Goal: Information Seeking & Learning: Learn about a topic

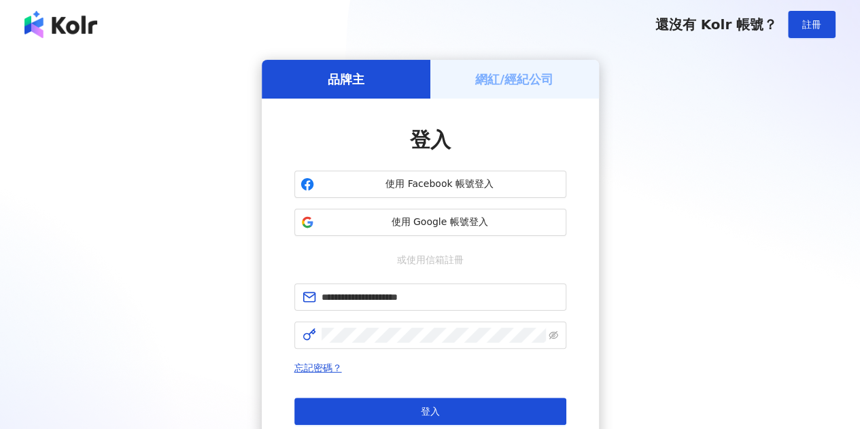
type input "**********"
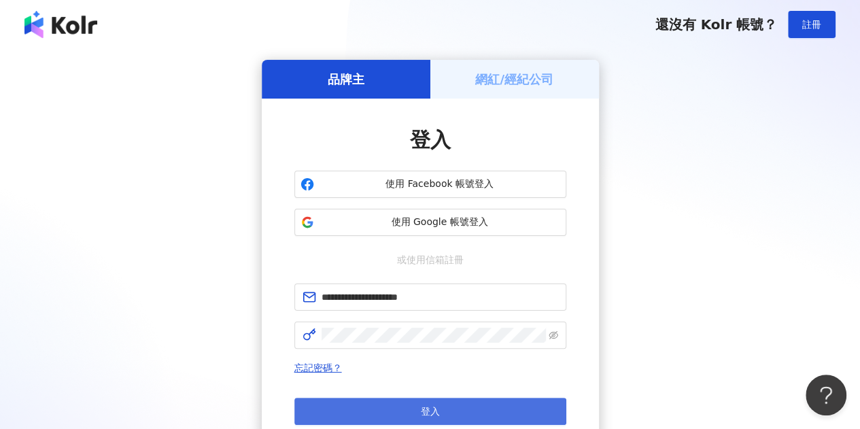
click at [461, 407] on button "登入" at bounding box center [430, 411] width 272 height 27
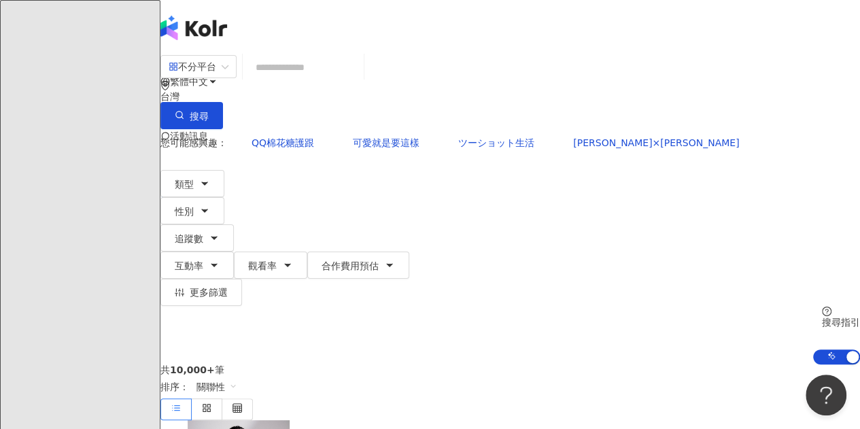
type input "*"
type input "**"
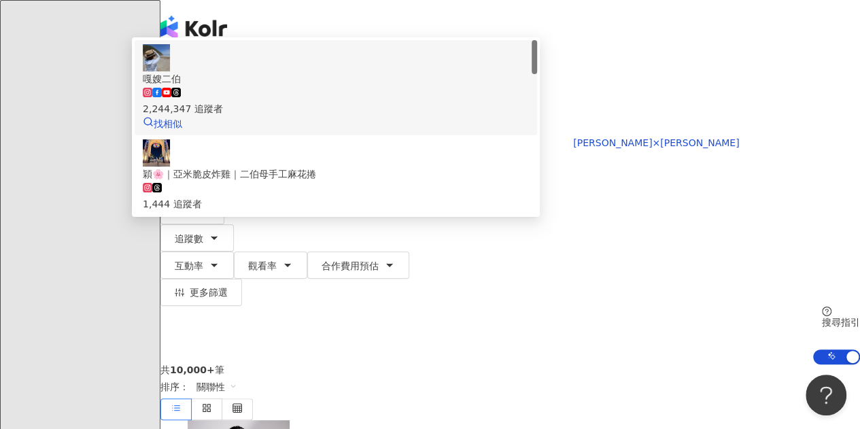
click at [515, 86] on span "嘎嫂二伯" at bounding box center [336, 78] width 386 height 15
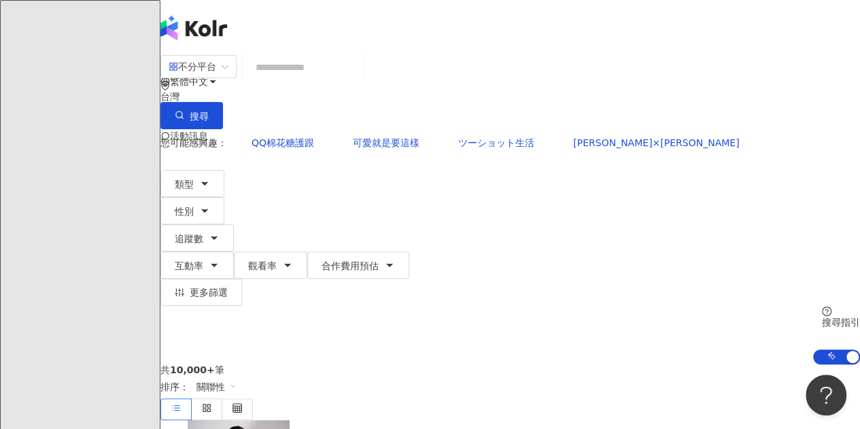
click at [328, 72] on input "search" at bounding box center [303, 67] width 110 height 26
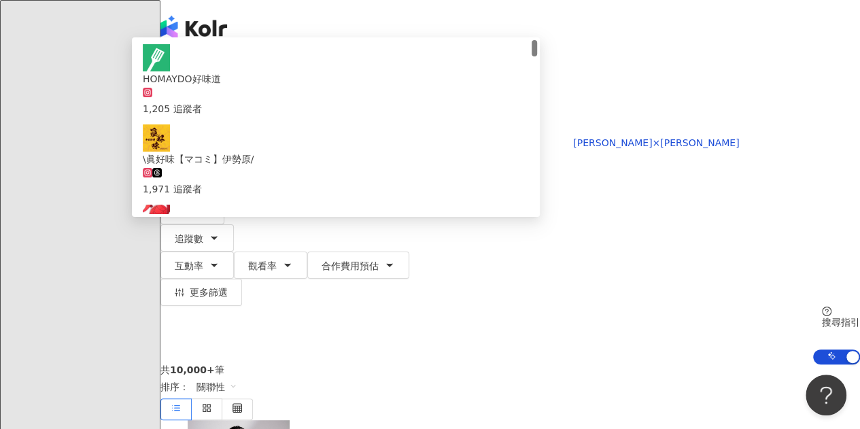
type input "*****"
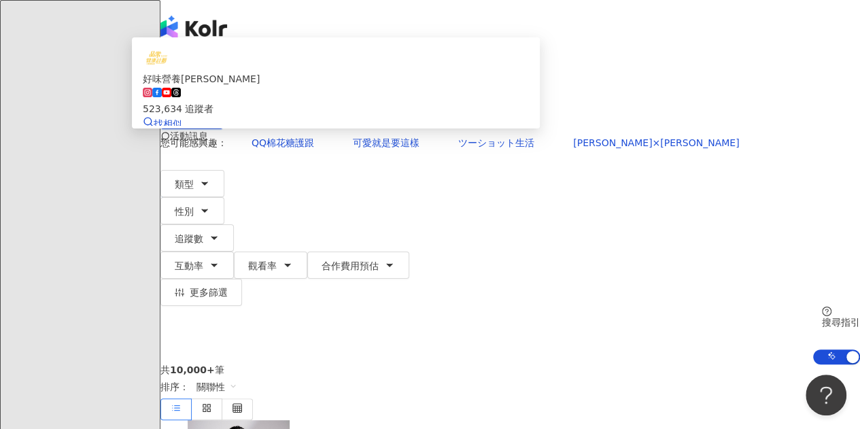
click at [450, 116] on div "523,634 追蹤者" at bounding box center [336, 101] width 386 height 30
type input "*"
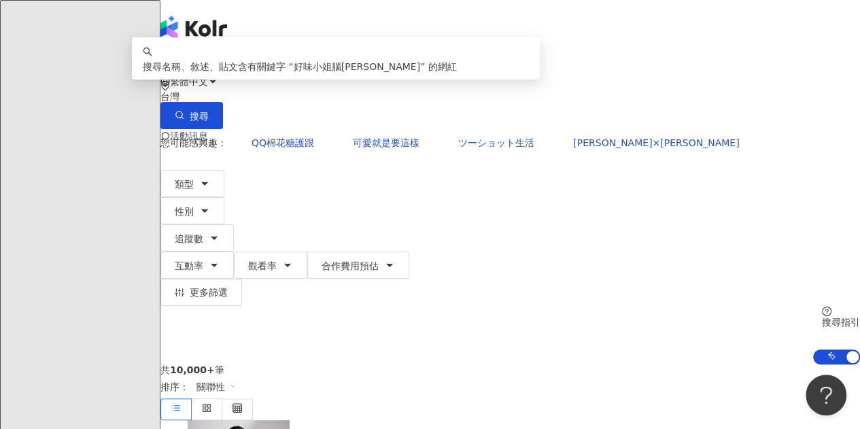
type input "******"
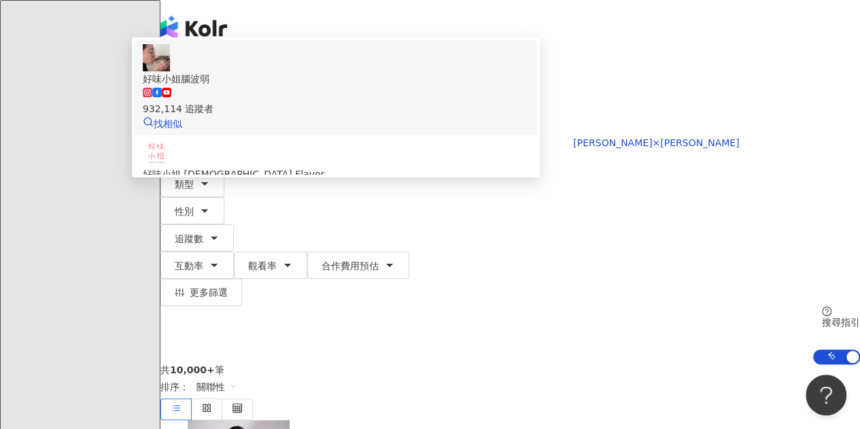
click at [374, 116] on div "932,114 追蹤者" at bounding box center [336, 108] width 386 height 15
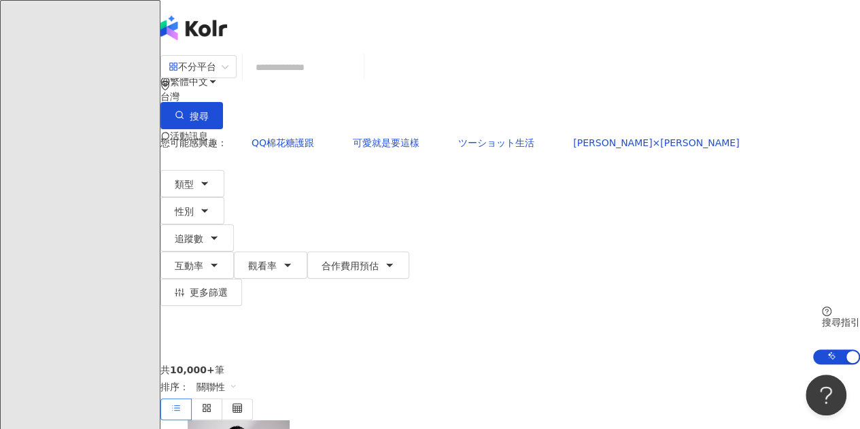
click at [358, 77] on input "search" at bounding box center [303, 67] width 110 height 26
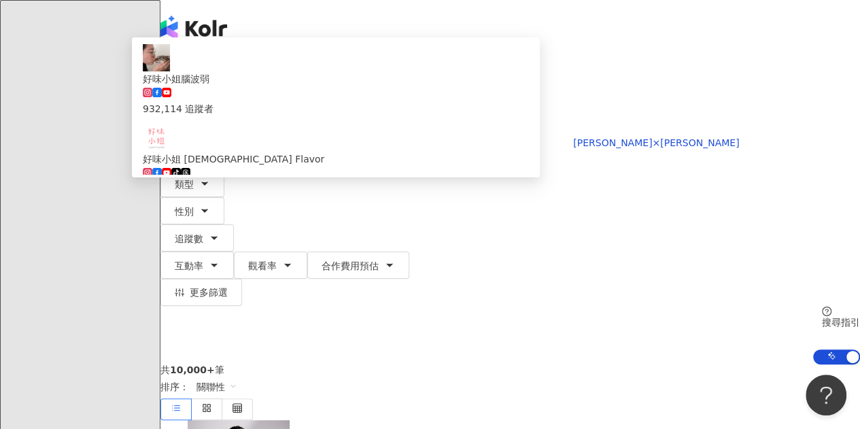
type input "****"
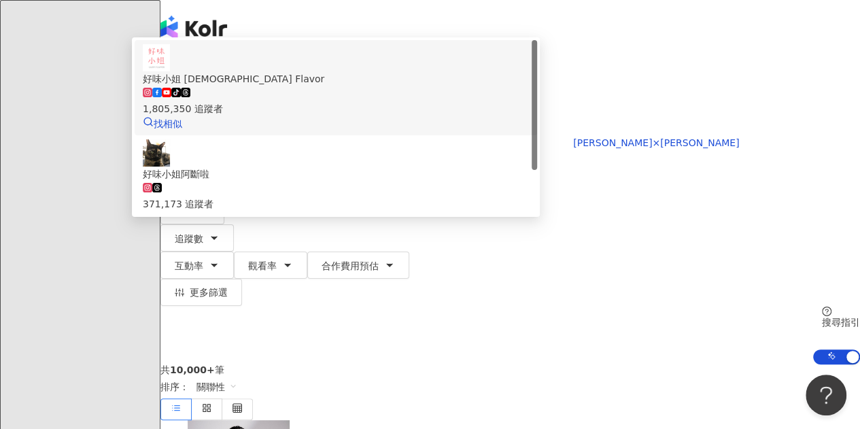
click at [434, 116] on div "tiktok-icon 1,805,350 追蹤者" at bounding box center [336, 101] width 386 height 30
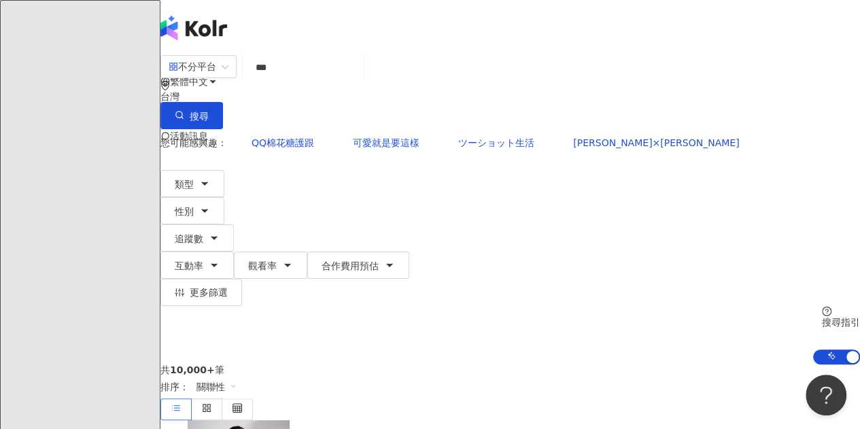
type input "**"
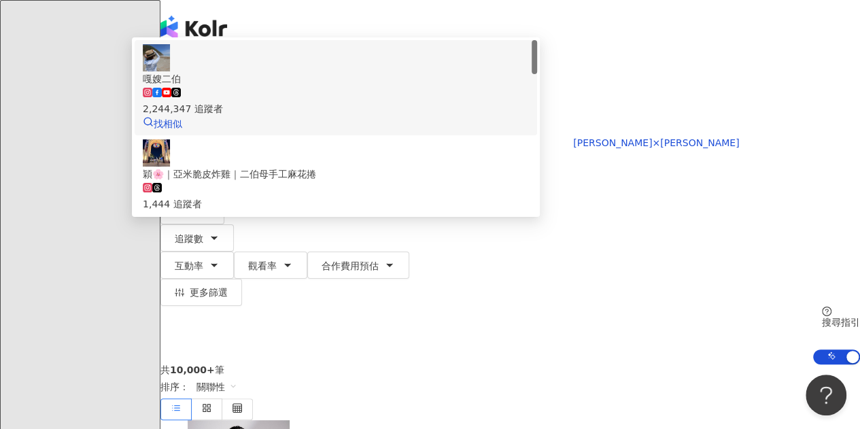
click at [408, 86] on span "嘎嫂二伯" at bounding box center [336, 78] width 386 height 15
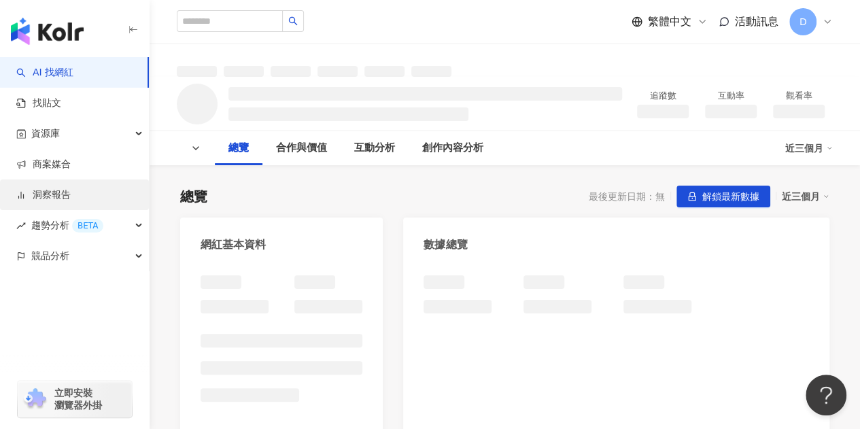
click at [71, 199] on link "洞察報告" at bounding box center [43, 195] width 54 height 14
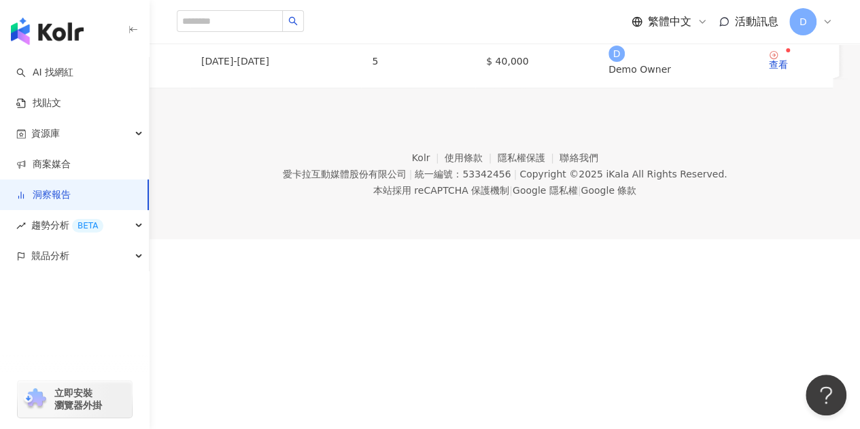
scroll to position [204, 0]
click at [57, 230] on span "趨勢分析 BETA" at bounding box center [67, 225] width 72 height 31
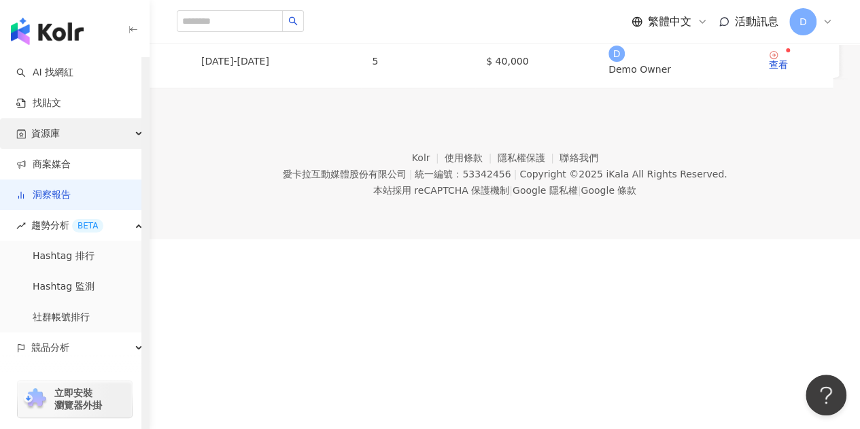
click at [75, 134] on div "資源庫" at bounding box center [74, 133] width 149 height 31
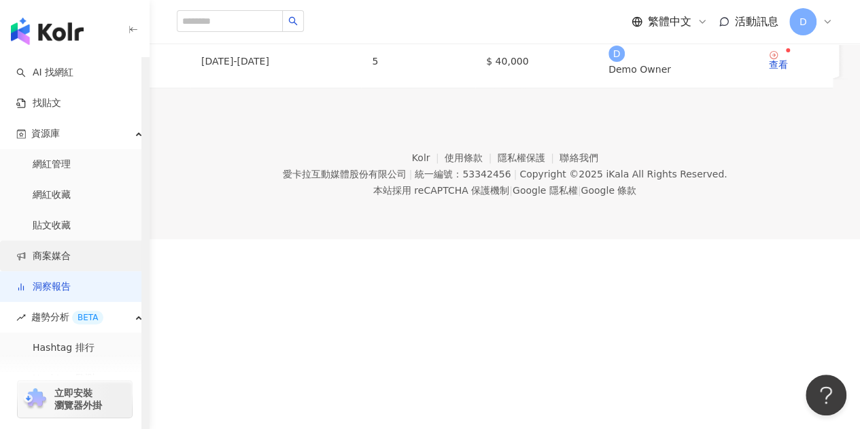
click at [71, 255] on link "商案媒合" at bounding box center [43, 256] width 54 height 14
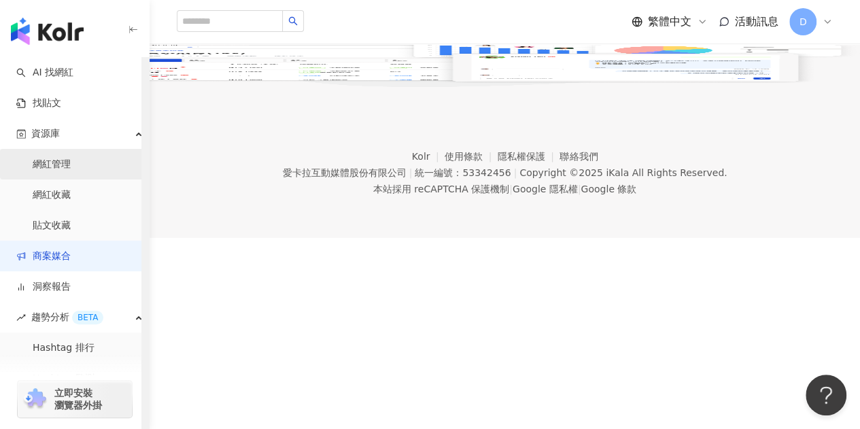
click at [71, 163] on link "網紅管理" at bounding box center [52, 165] width 38 height 14
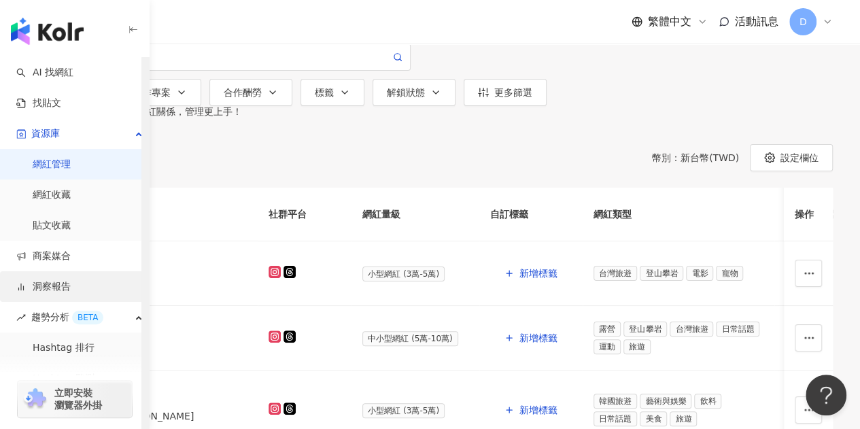
click at [71, 288] on link "洞察報告" at bounding box center [43, 287] width 54 height 14
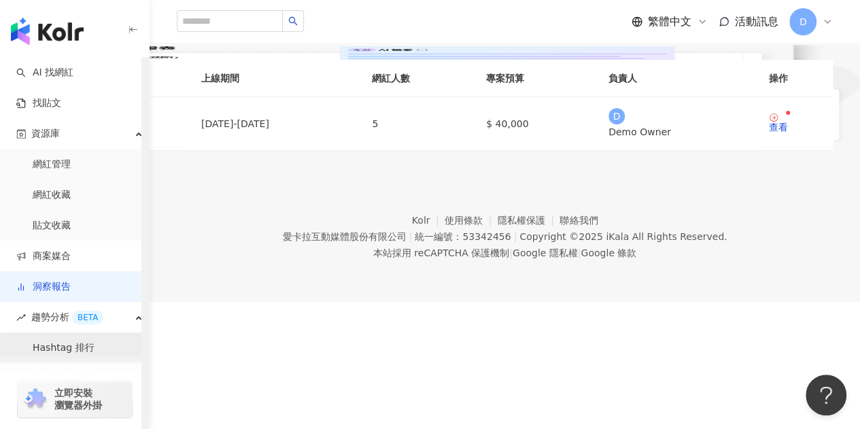
click at [65, 343] on link "Hashtag 排行" at bounding box center [64, 348] width 62 height 14
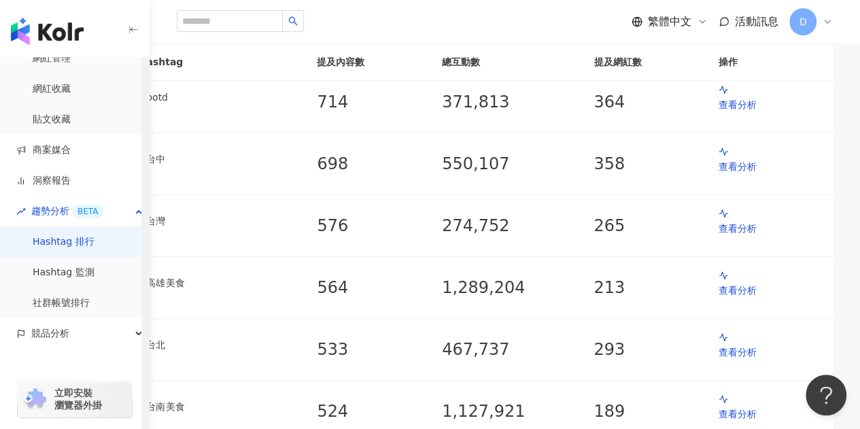
scroll to position [116, 0]
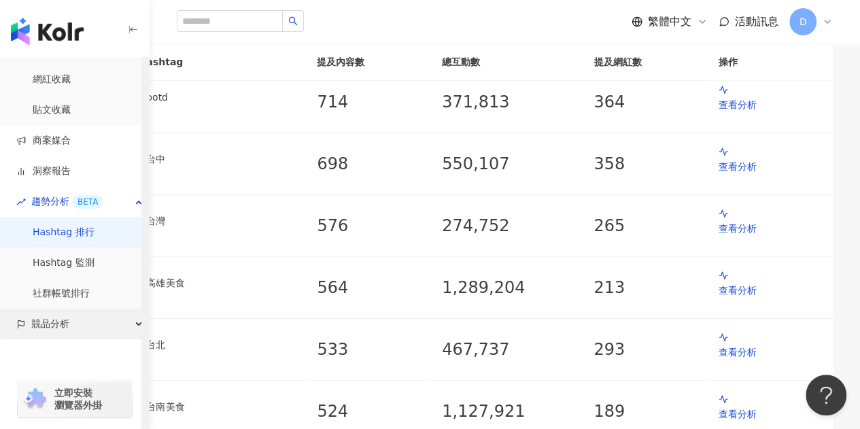
click at [95, 324] on div "競品分析" at bounding box center [74, 324] width 149 height 31
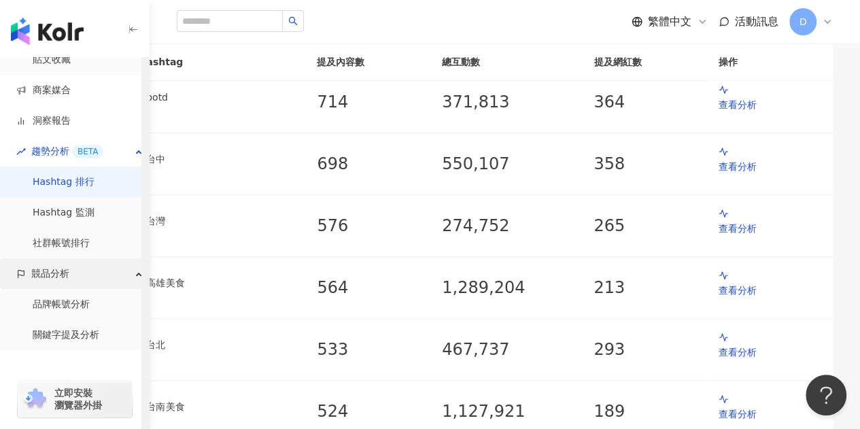
scroll to position [177, 0]
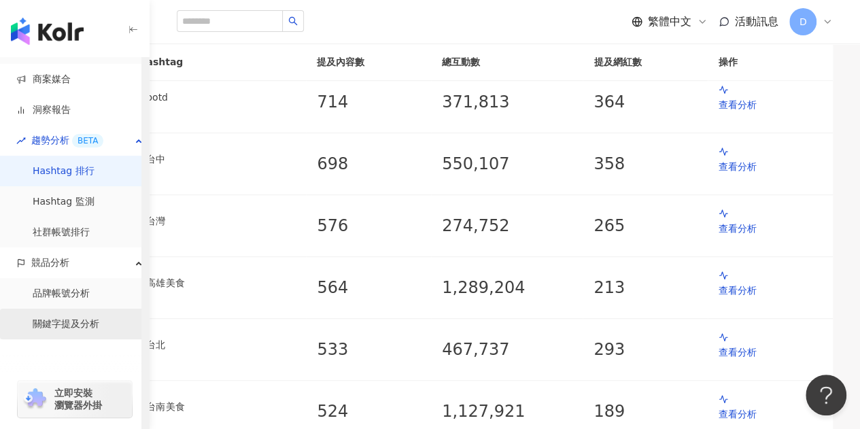
click at [92, 319] on link "關鍵字提及分析" at bounding box center [66, 324] width 67 height 14
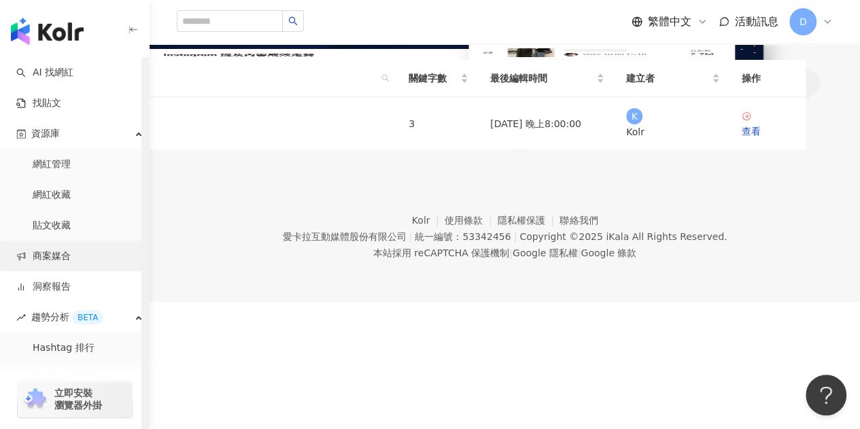
click at [71, 249] on link "商案媒合" at bounding box center [43, 256] width 54 height 14
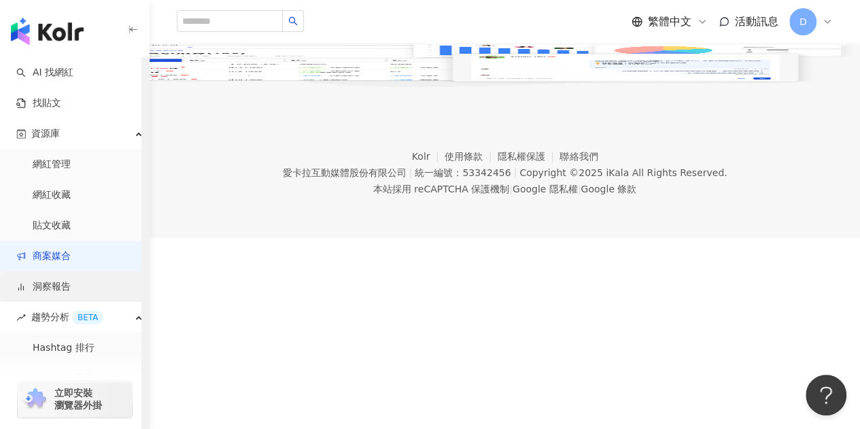
click at [71, 286] on link "洞察報告" at bounding box center [43, 287] width 54 height 14
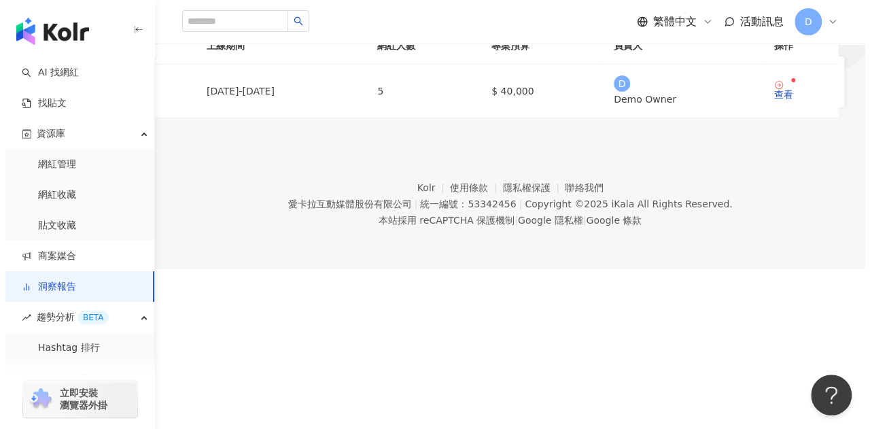
scroll to position [68, 0]
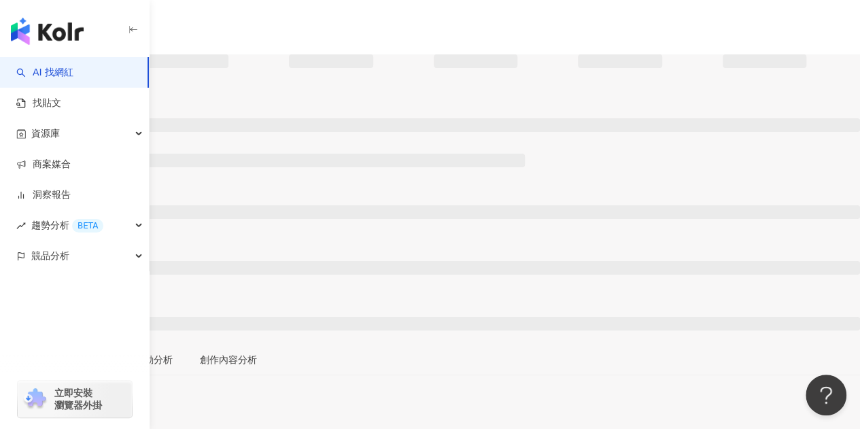
click at [106, 74] on input "search" at bounding box center [53, 85] width 106 height 22
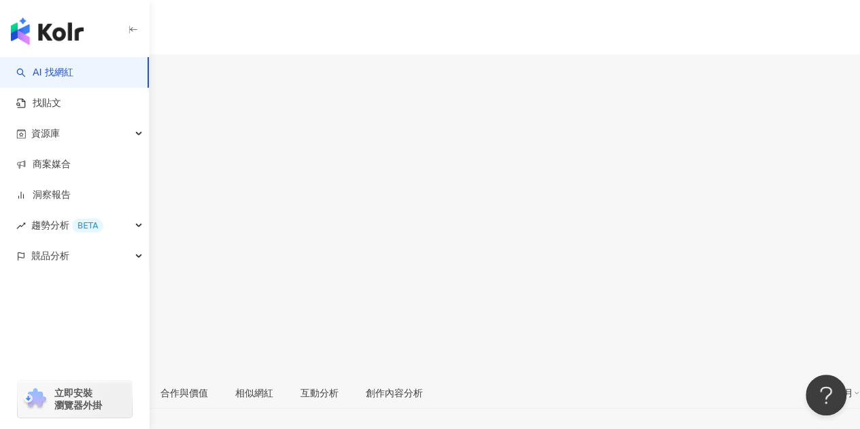
scroll to position [136, 0]
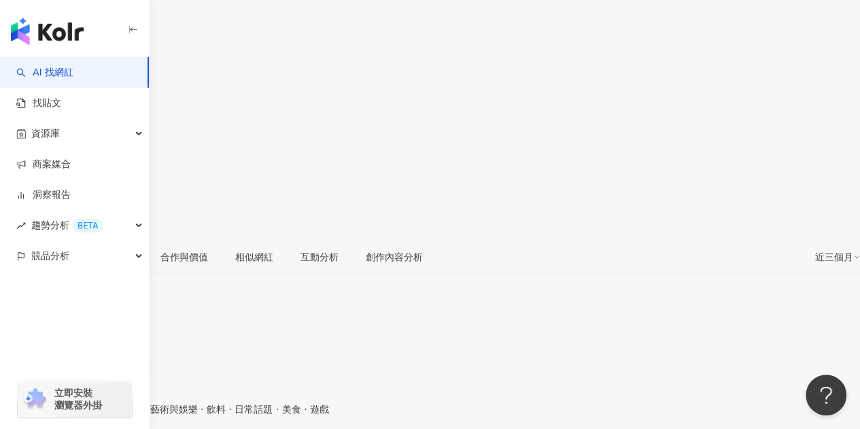
click at [30, 251] on icon at bounding box center [24, 256] width 11 height 11
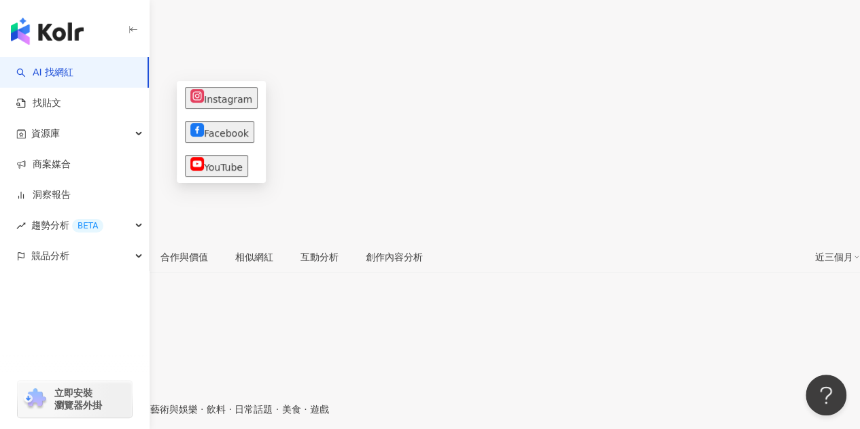
scroll to position [0, 0]
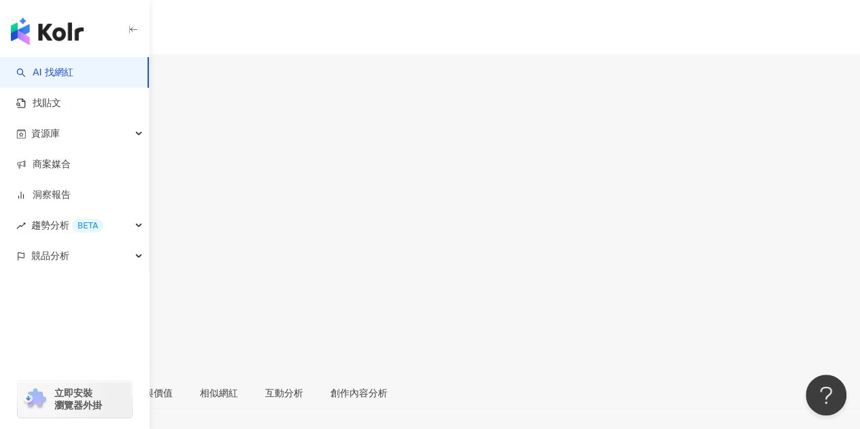
click at [77, 75] on div "12.4萬" at bounding box center [62, 80] width 31 height 11
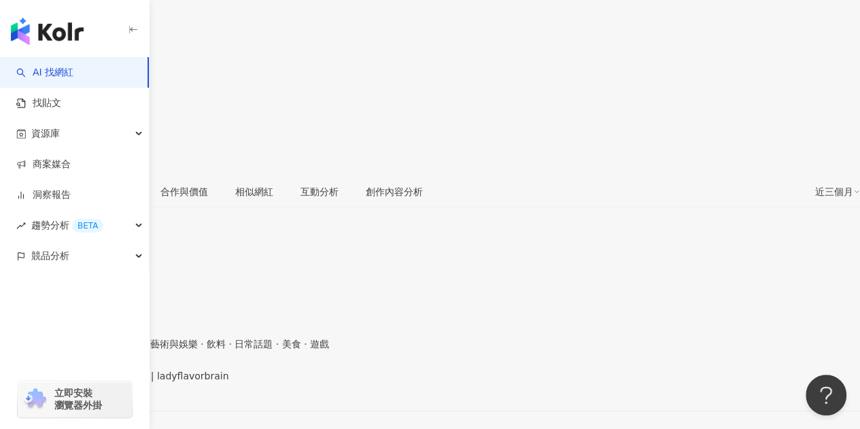
scroll to position [204, 0]
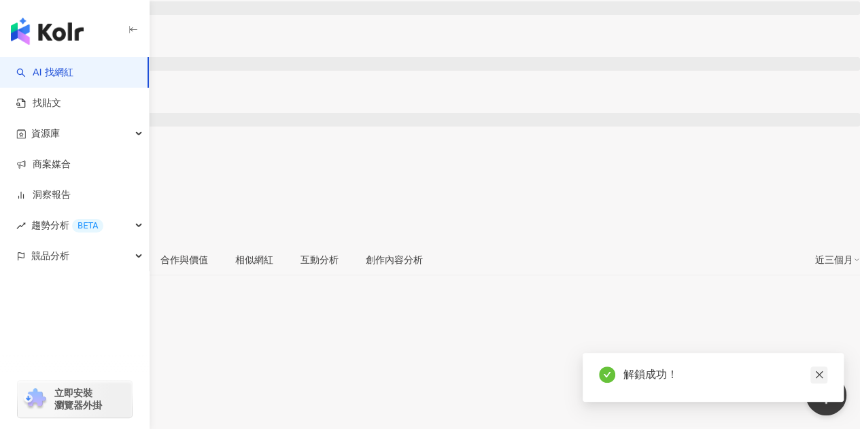
click at [819, 373] on icon "close" at bounding box center [819, 375] width 10 height 10
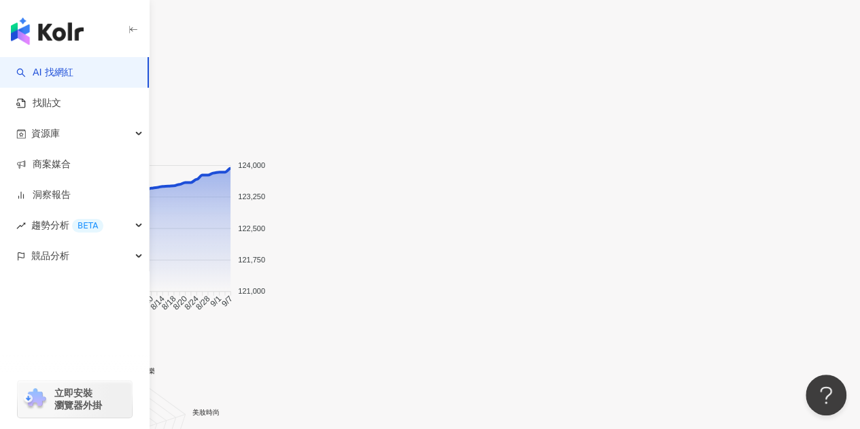
scroll to position [1239, 0]
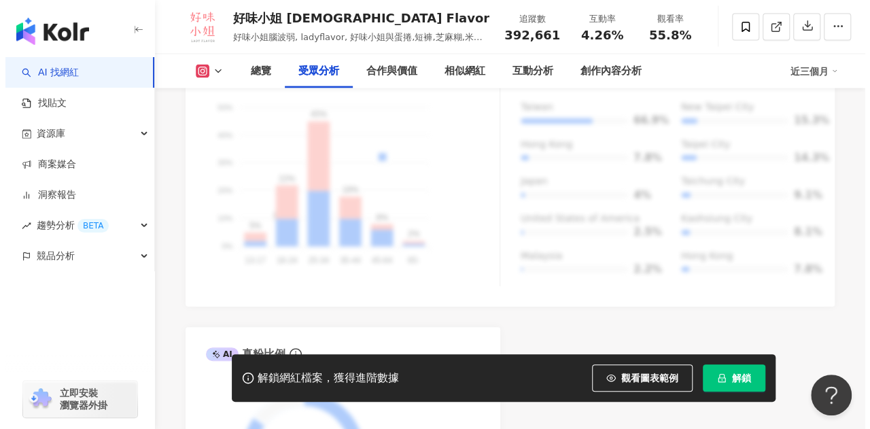
scroll to position [1292, 0]
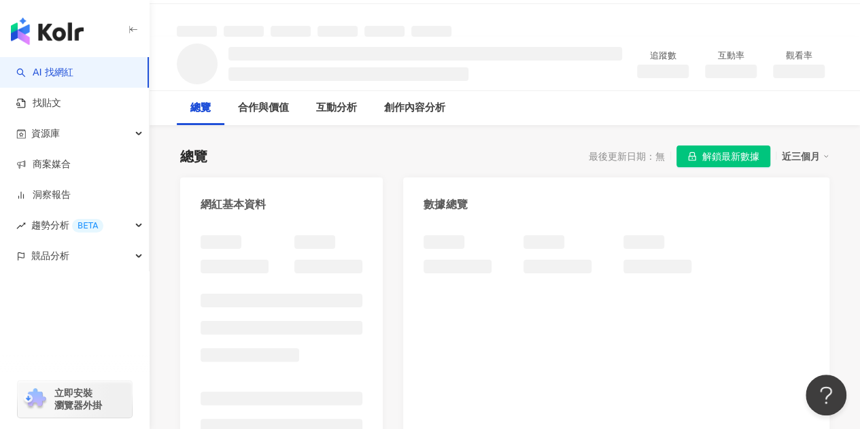
scroll to position [60, 0]
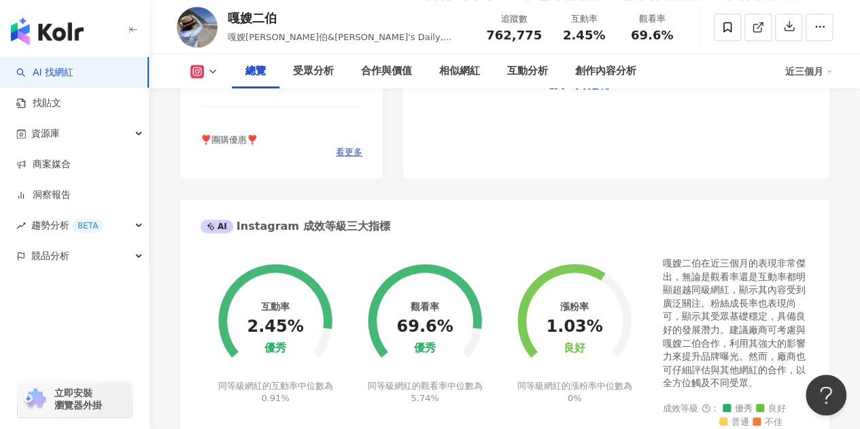
scroll to position [353, 0]
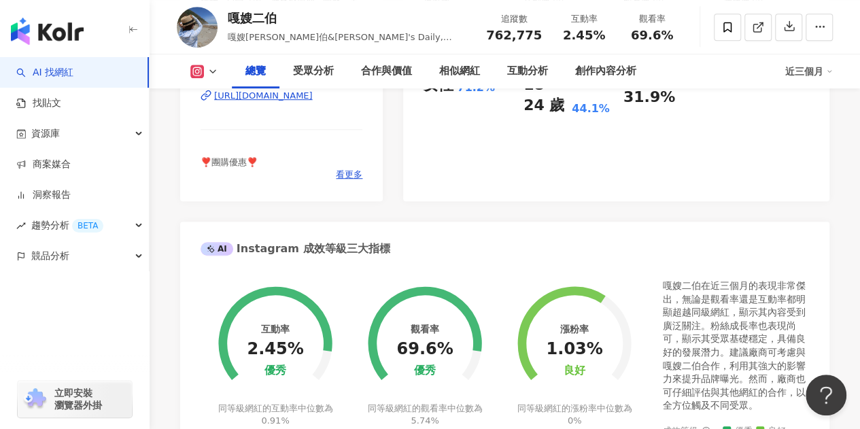
click at [215, 69] on icon at bounding box center [212, 71] width 11 height 11
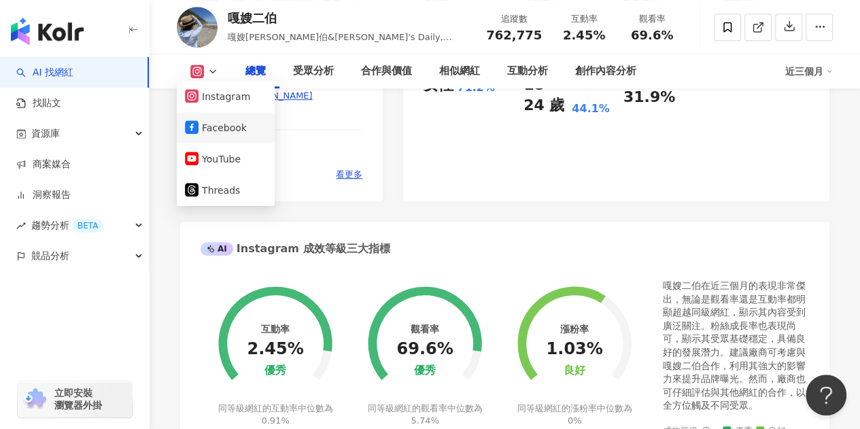
click at [223, 124] on button "Facebook" at bounding box center [226, 127] width 82 height 19
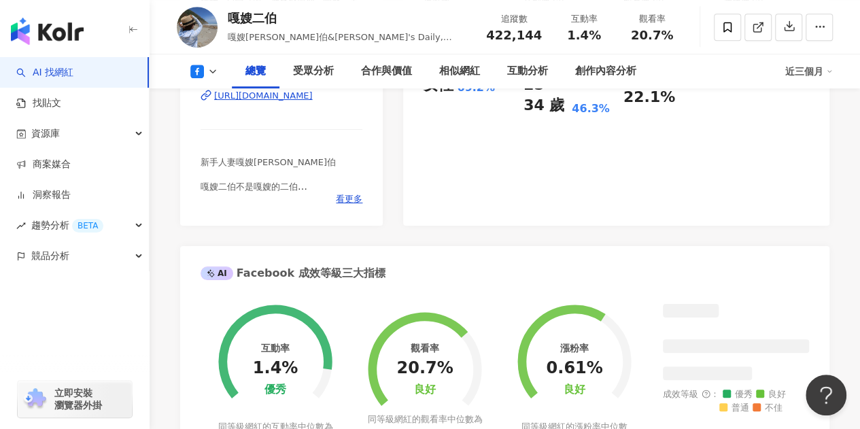
click at [395, 149] on div "Facebook 網紅基本資料 性別 女 主要語言 繁體中文 95.5% 網紅類型 婚禮 · 日常話題 · 教育與學習 · 家庭 · 美食 · 命理占卜 · …" at bounding box center [504, 382] width 649 height 1037
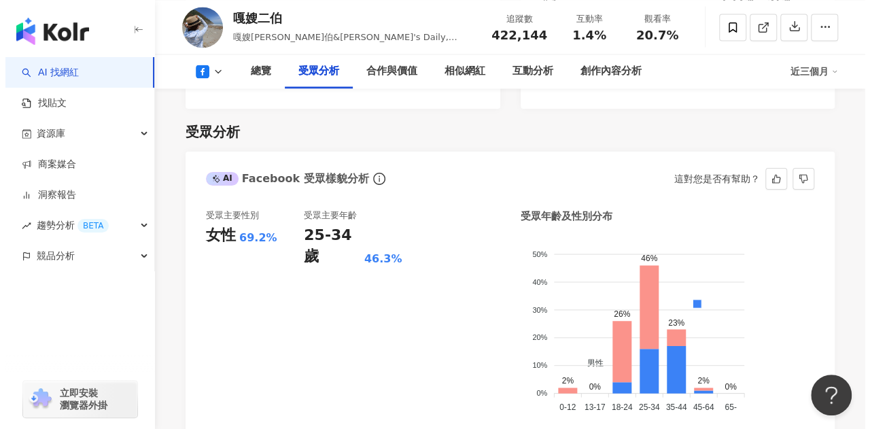
scroll to position [1215, 0]
